Goal: Obtain resource: Download file/media

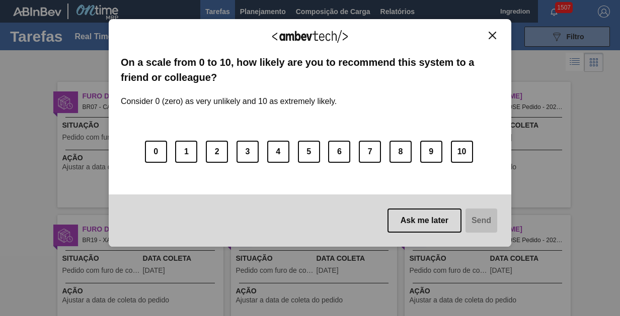
click at [492, 35] on img "Close" at bounding box center [493, 36] width 8 height 8
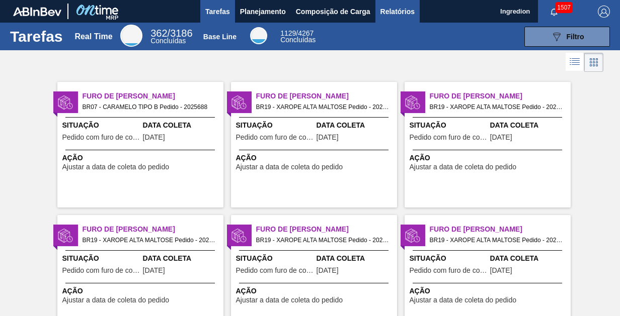
click at [396, 11] on span "Relatórios" at bounding box center [397, 12] width 34 height 12
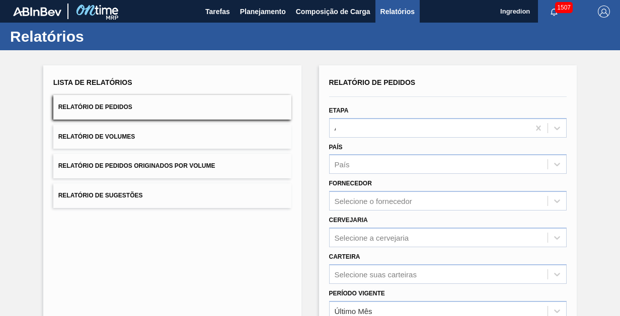
type input "Aguardando Faturamento"
type input "Xarope"
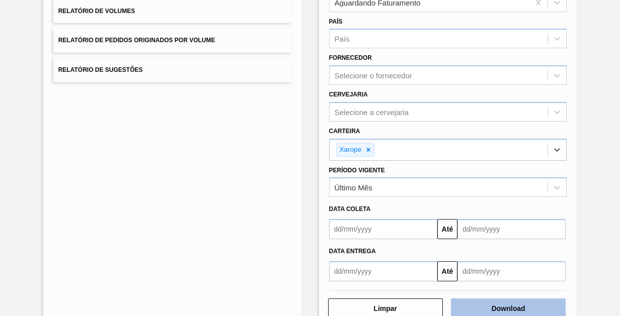
click at [507, 307] on button "Download" at bounding box center [508, 309] width 115 height 20
